Goal: Information Seeking & Learning: Learn about a topic

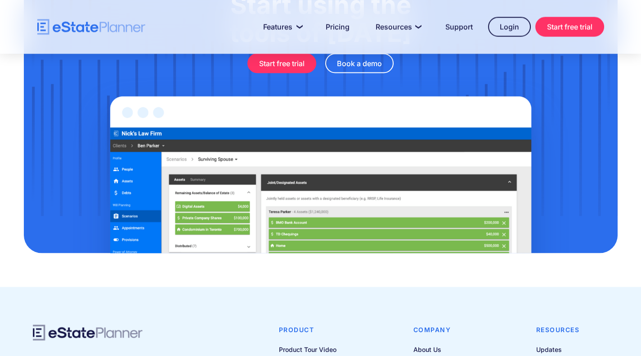
scroll to position [2991, 0]
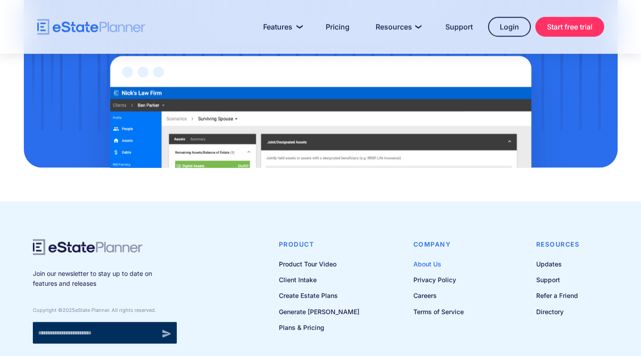
click at [417, 258] on link "About Us" at bounding box center [438, 263] width 50 height 11
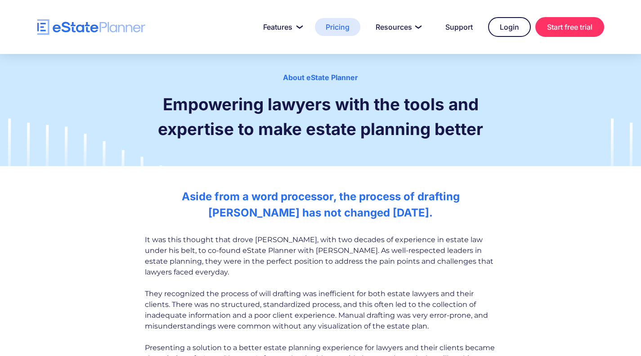
click at [335, 30] on link "Pricing" at bounding box center [337, 27] width 45 height 18
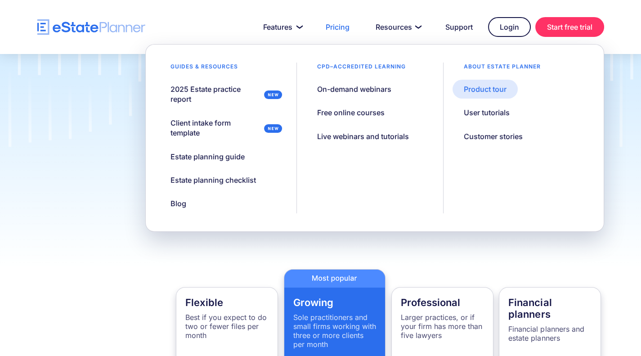
click at [498, 89] on div "Product tour" at bounding box center [485, 89] width 43 height 10
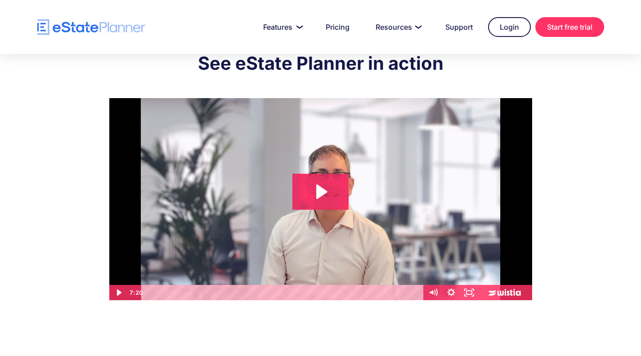
scroll to position [28, 0]
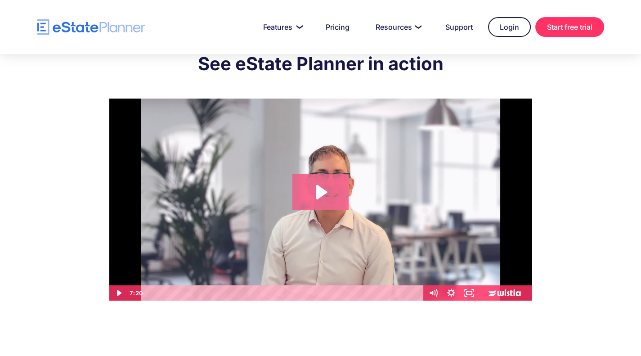
click at [320, 191] on icon "Play Video: eState Product Demo Video" at bounding box center [321, 192] width 11 height 14
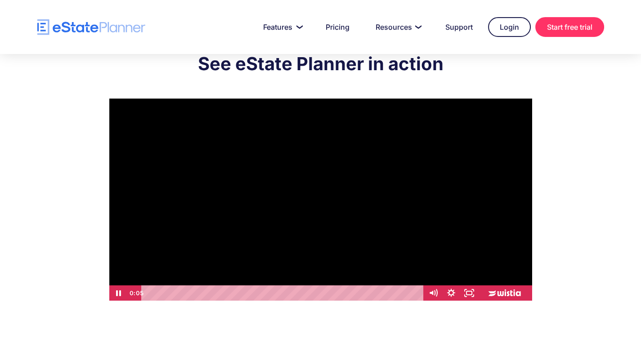
click at [349, 185] on div at bounding box center [320, 200] width 423 height 202
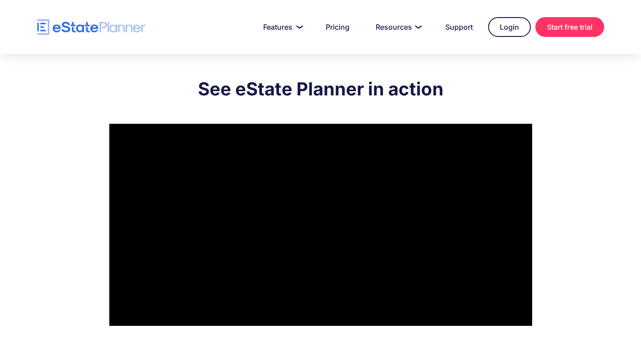
scroll to position [20, 0]
